Goal: Navigation & Orientation: Find specific page/section

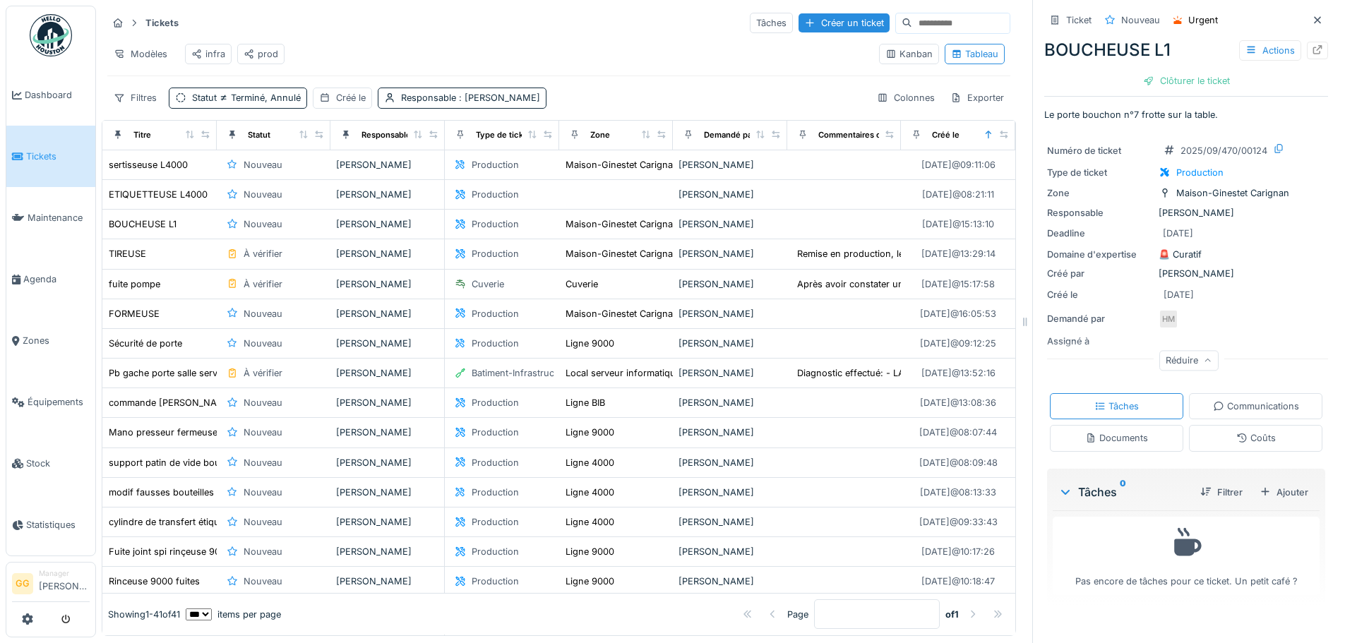
scroll to position [71, 0]
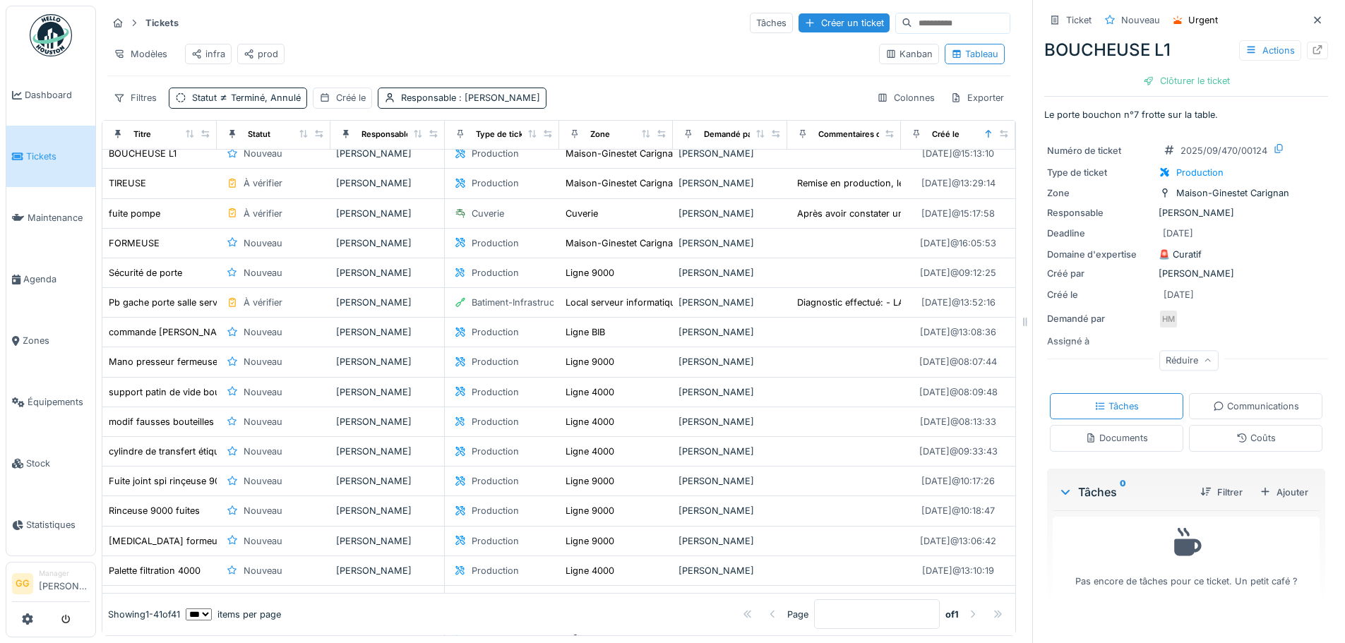
click at [255, 51] on div "prod" at bounding box center [261, 53] width 35 height 13
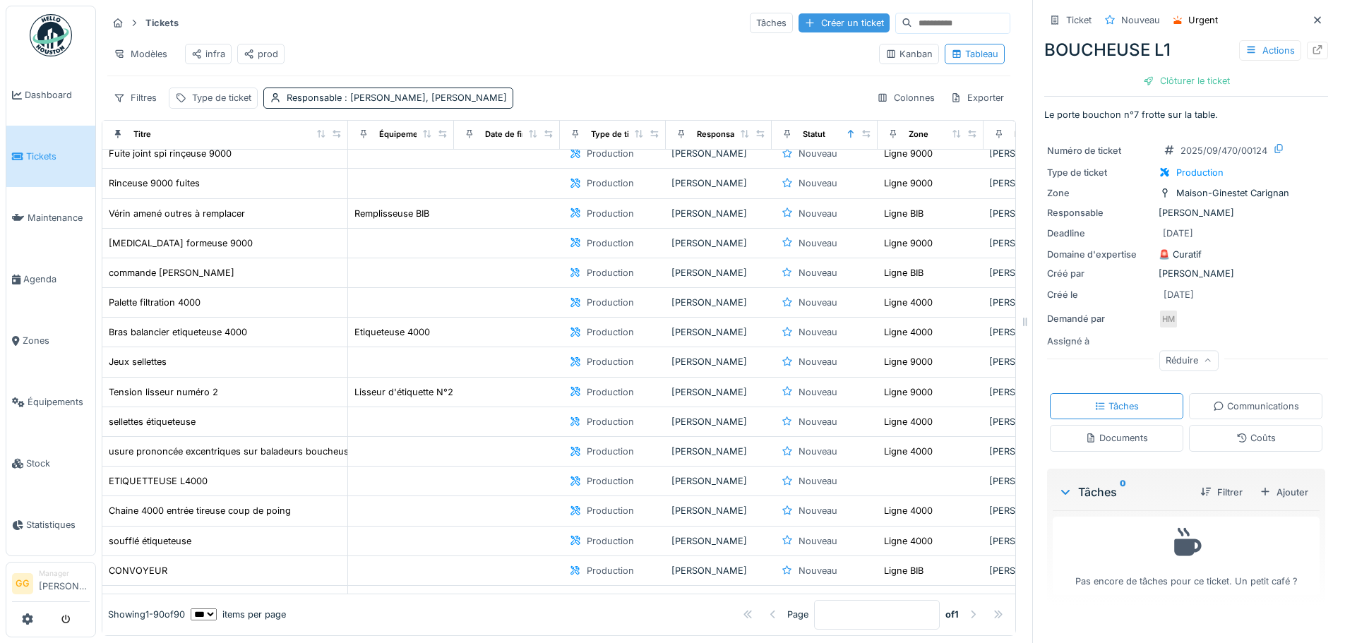
click at [1312, 16] on icon at bounding box center [1317, 20] width 11 height 9
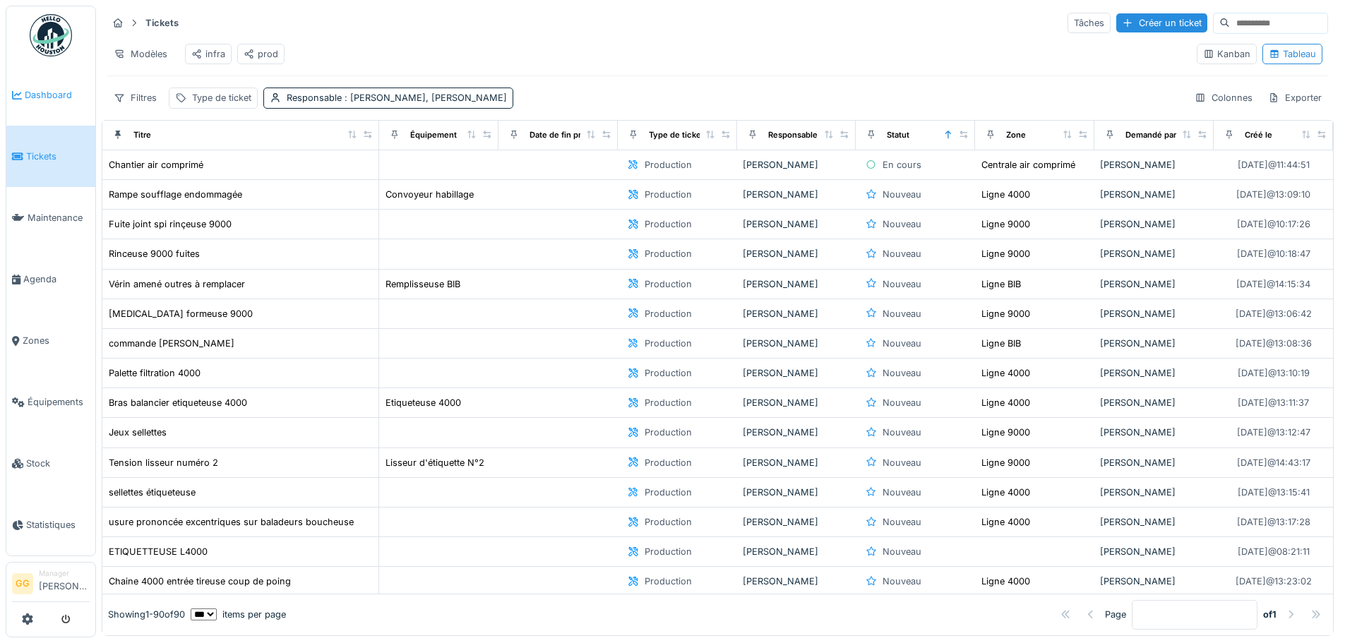
click at [67, 97] on span "Dashboard" at bounding box center [57, 94] width 65 height 13
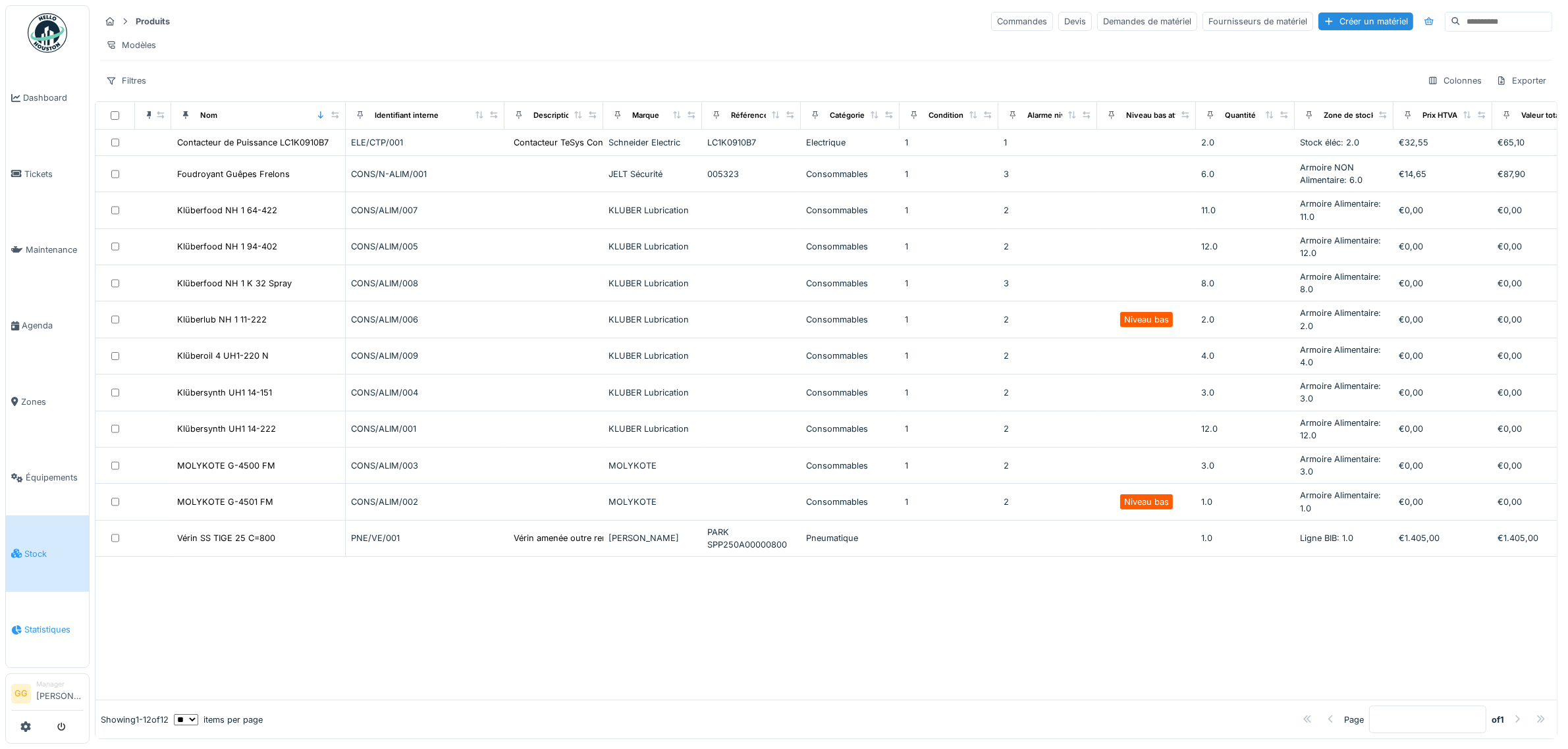
click at [17, 599] on link "Statistiques" at bounding box center [47, 630] width 83 height 76
click at [30, 599] on link "Statistiques" at bounding box center [47, 630] width 83 height 76
click at [32, 599] on span "Statistiques" at bounding box center [54, 629] width 60 height 12
